Goal: Information Seeking & Learning: Find specific fact

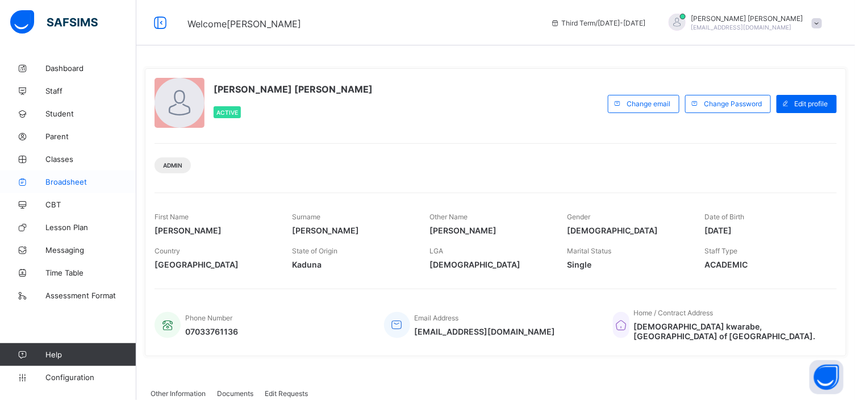
click at [93, 182] on span "Broadsheet" at bounding box center [90, 181] width 91 height 9
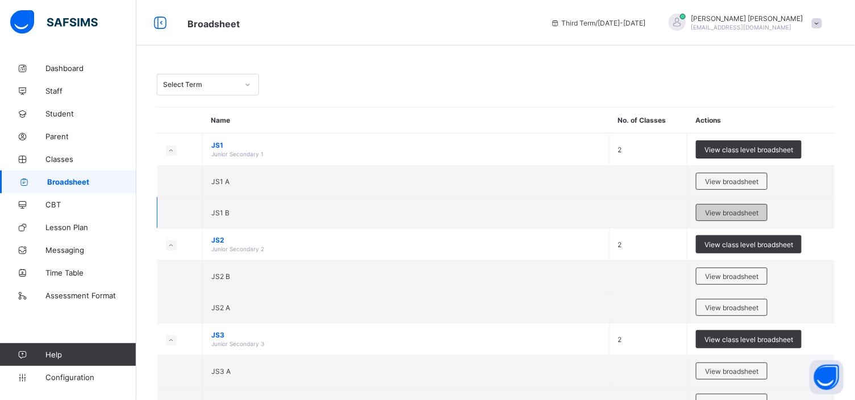
click at [750, 212] on span "View broadsheet" at bounding box center [731, 212] width 53 height 9
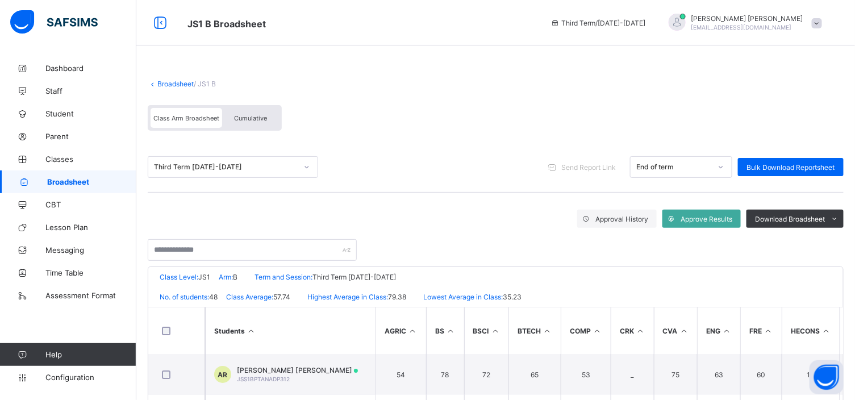
click at [242, 117] on span "Cumulative" at bounding box center [250, 118] width 33 height 8
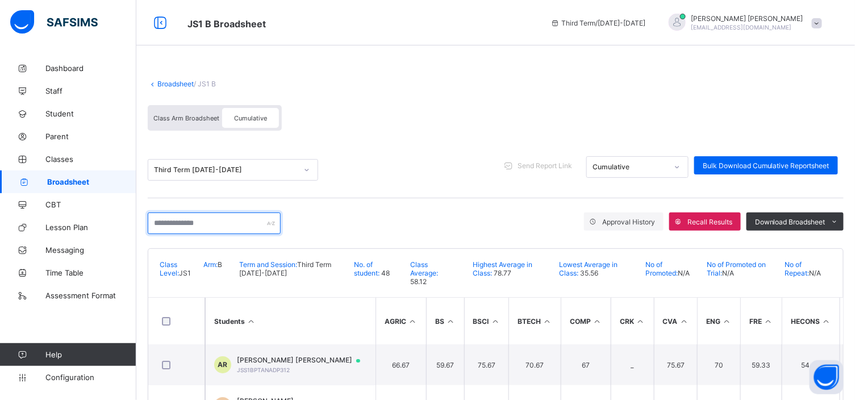
click at [160, 223] on input "text" at bounding box center [214, 223] width 133 height 22
drag, startPoint x: 191, startPoint y: 299, endPoint x: 278, endPoint y: 218, distance: 119.0
click at [278, 218] on div "Broadsheet / JS1 B Class Arm Broadsheet Cumulative Third Term [DATE]-[DATE] Sen…" at bounding box center [495, 331] width 719 height 548
click at [338, 173] on div "Third Term [DATE]-[DATE] Send Report Link Cumulative Bulk Download Cumulative R…" at bounding box center [496, 169] width 696 height 27
click at [159, 219] on input "text" at bounding box center [214, 223] width 133 height 22
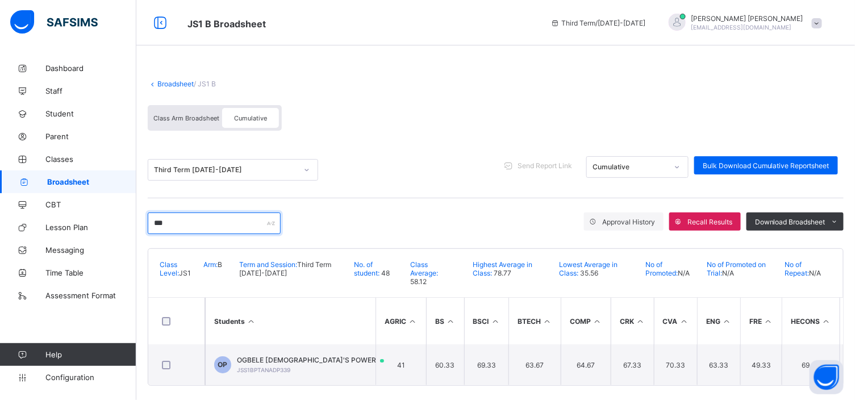
scroll to position [11, 0]
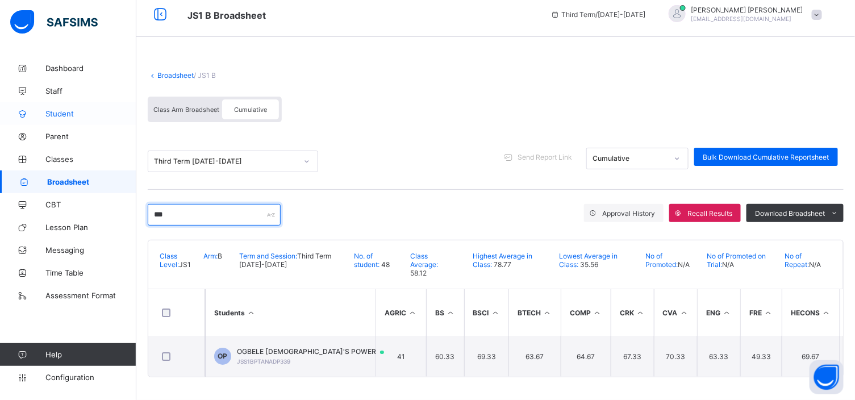
type input "***"
click at [76, 109] on span "Student" at bounding box center [90, 113] width 91 height 9
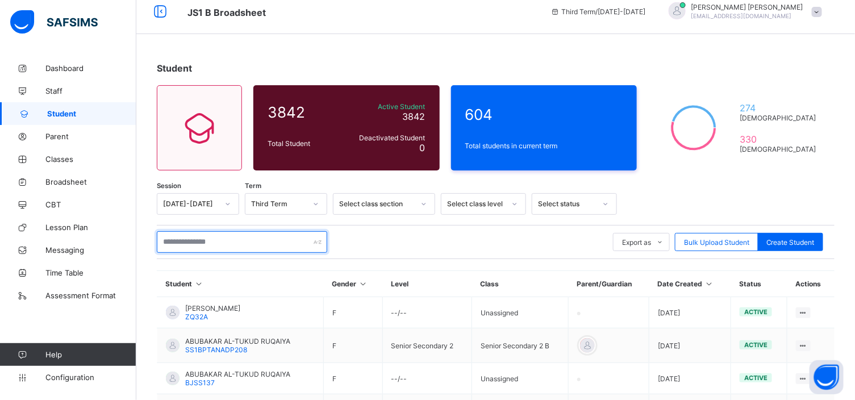
click at [169, 240] on input "text" at bounding box center [242, 242] width 170 height 22
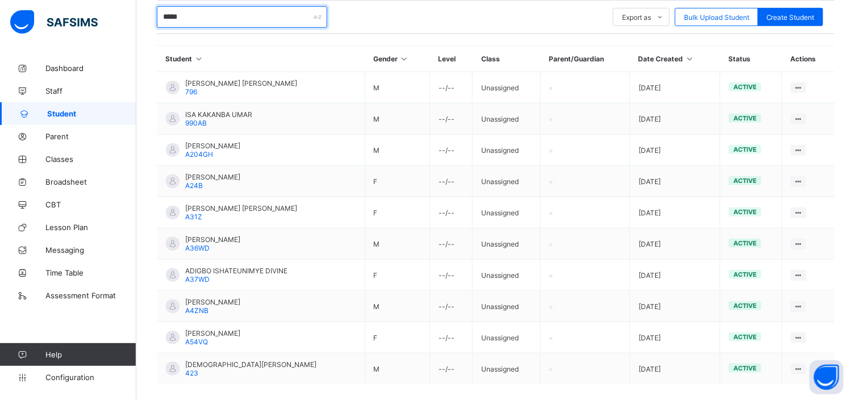
scroll to position [287, 0]
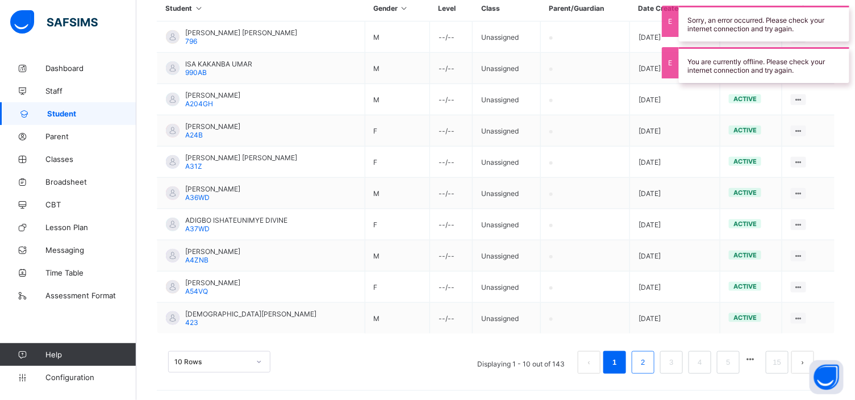
click at [648, 358] on link "2" at bounding box center [642, 362] width 11 height 15
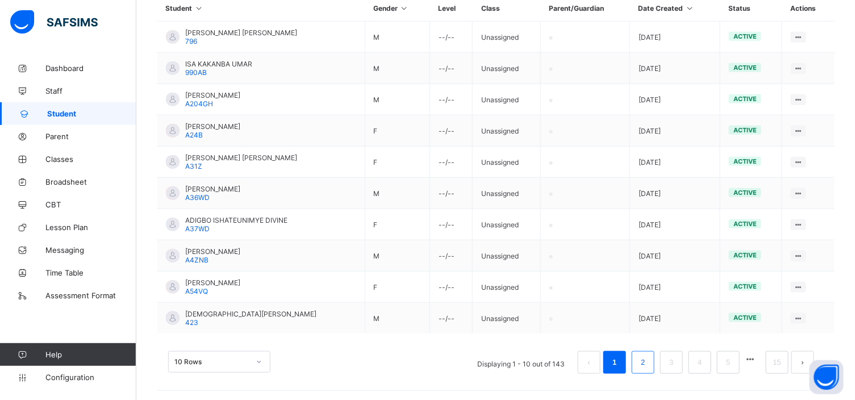
click at [648, 358] on link "2" at bounding box center [642, 362] width 11 height 15
click at [648, 356] on link "2" at bounding box center [642, 362] width 11 height 15
click at [676, 361] on link "3" at bounding box center [671, 362] width 11 height 15
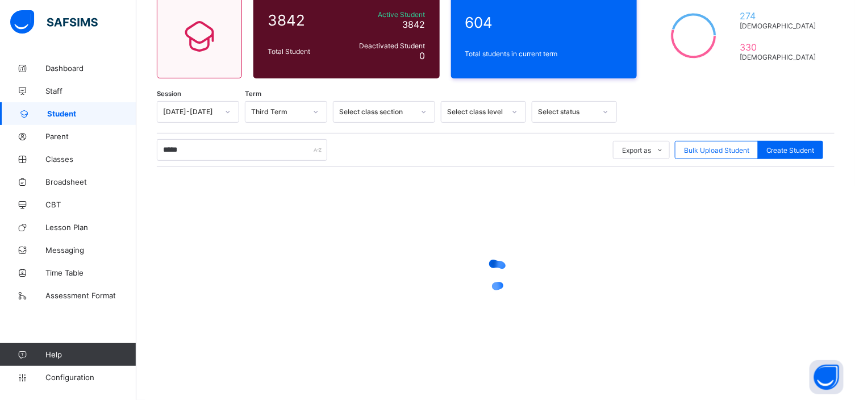
scroll to position [103, 0]
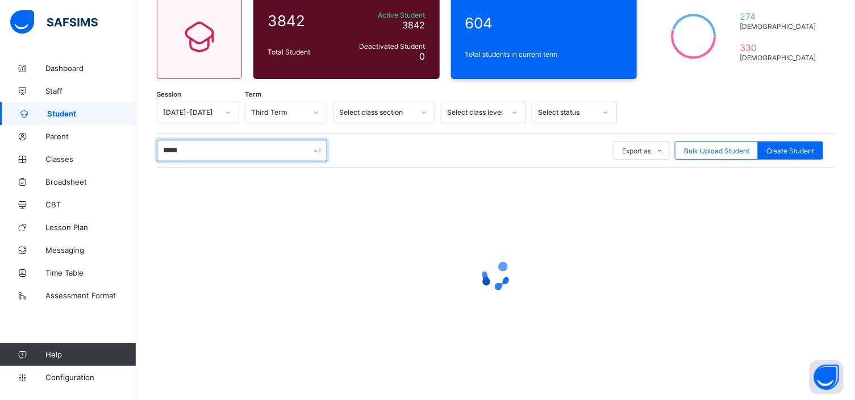
click at [182, 152] on input "*****" at bounding box center [242, 151] width 170 height 22
type input "*"
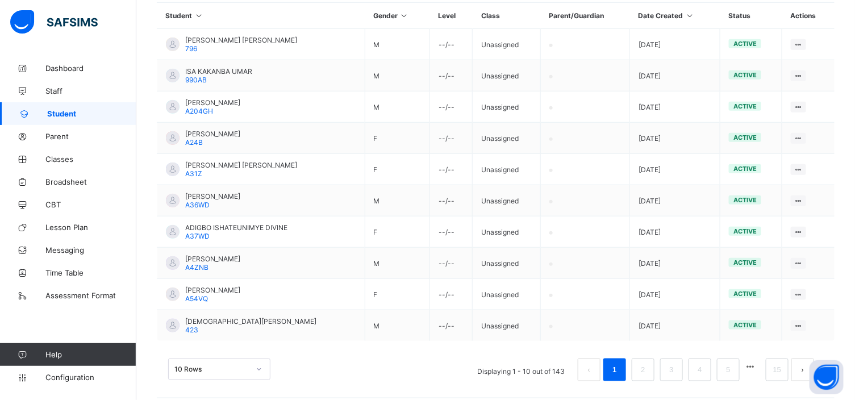
scroll to position [287, 0]
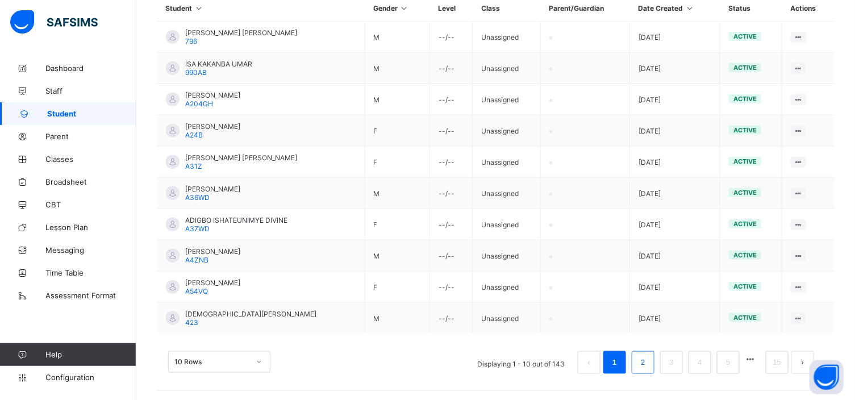
click at [648, 361] on link "2" at bounding box center [642, 362] width 11 height 15
click at [676, 365] on link "3" at bounding box center [671, 362] width 11 height 15
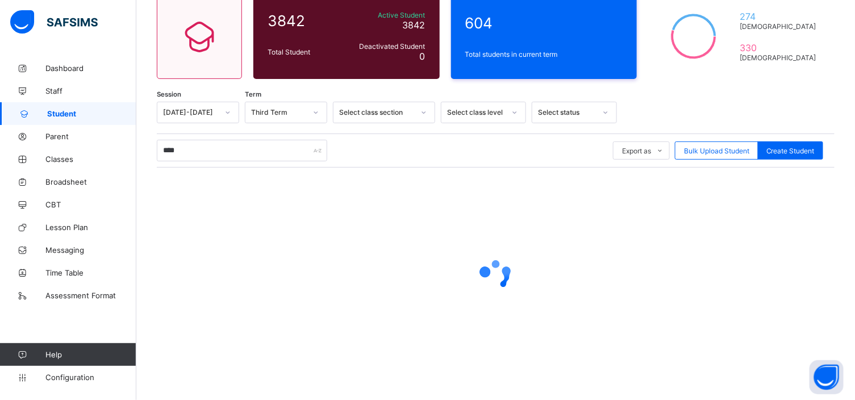
click at [185, 281] on div at bounding box center [496, 275] width 678 height 45
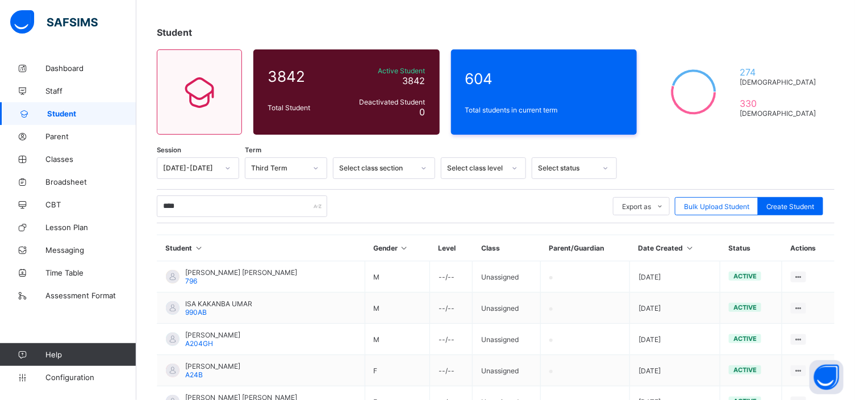
scroll to position [0, 0]
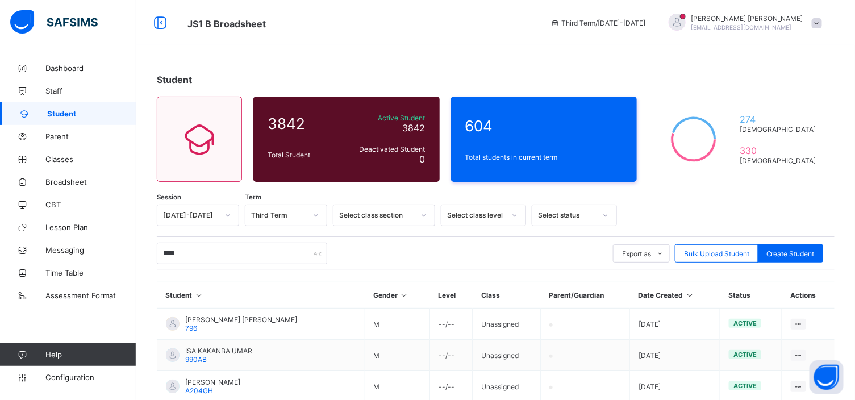
click at [762, 195] on div "Student 3842 Total Student Active Student 3842 Deactivated Student 0 604 Total …" at bounding box center [495, 373] width 719 height 632
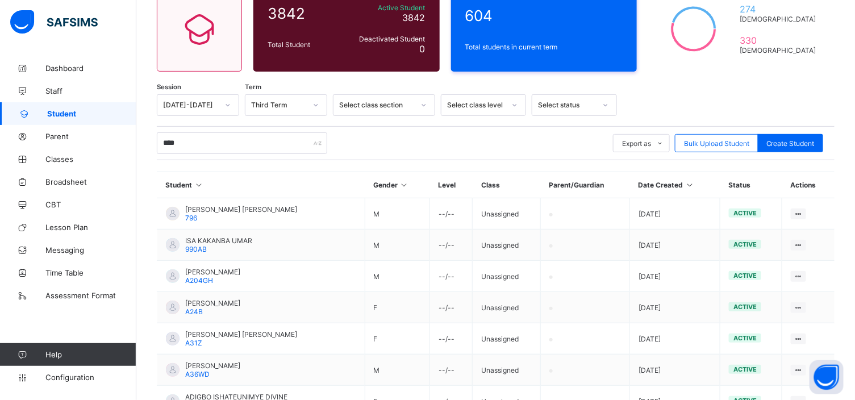
scroll to position [85, 0]
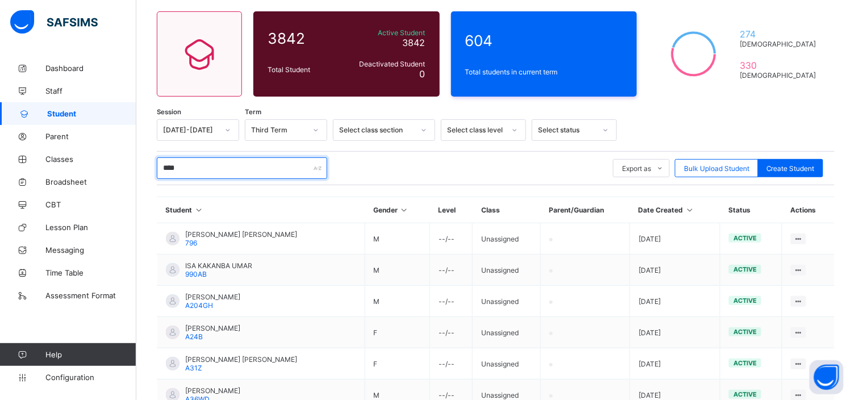
click at [187, 167] on input "****" at bounding box center [242, 168] width 170 height 22
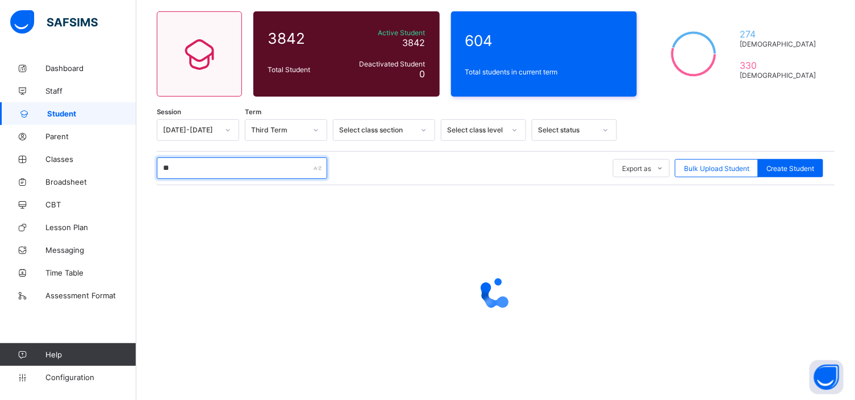
type input "*"
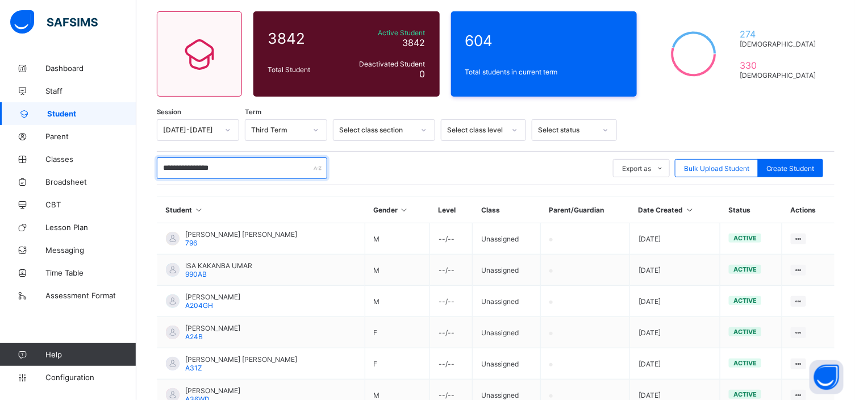
click at [197, 165] on input "**********" at bounding box center [242, 168] width 170 height 22
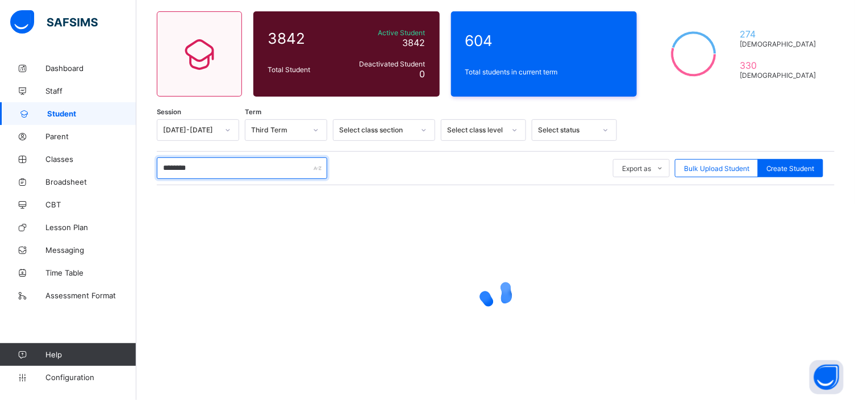
type input "*******"
